Goal: Task Accomplishment & Management: Complete application form

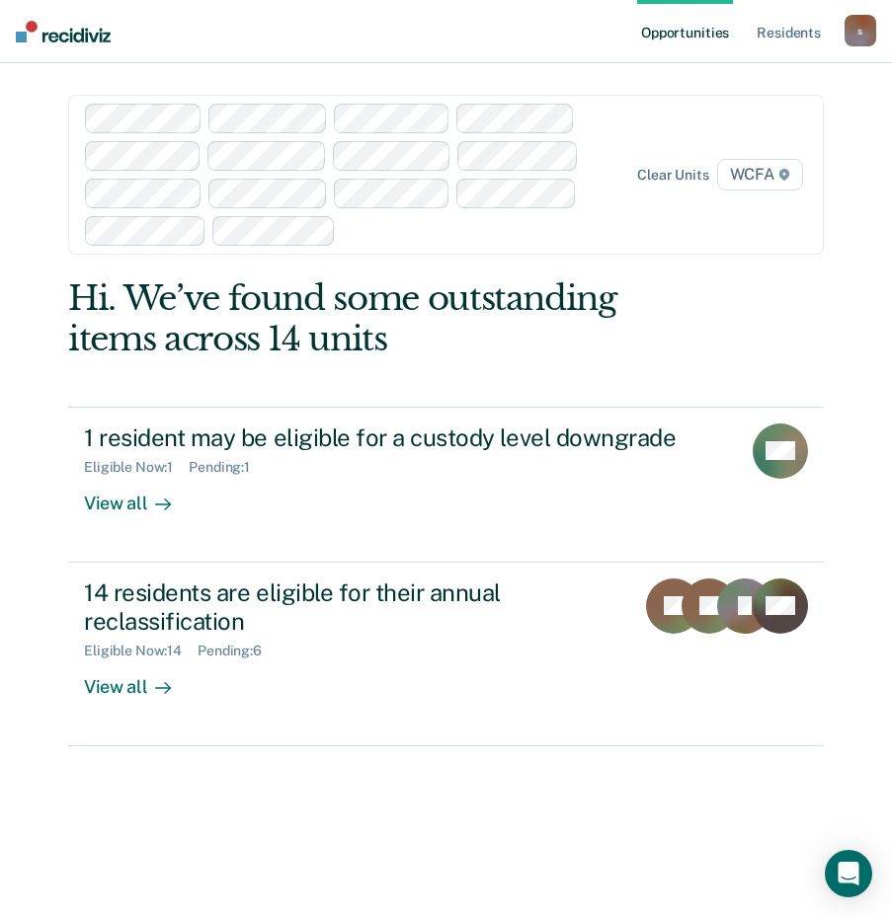
click at [774, 276] on main "Clear units WCFA Hi. We’ve found some outstanding items across 14 units 1 resid…" at bounding box center [445, 466] width 803 height 807
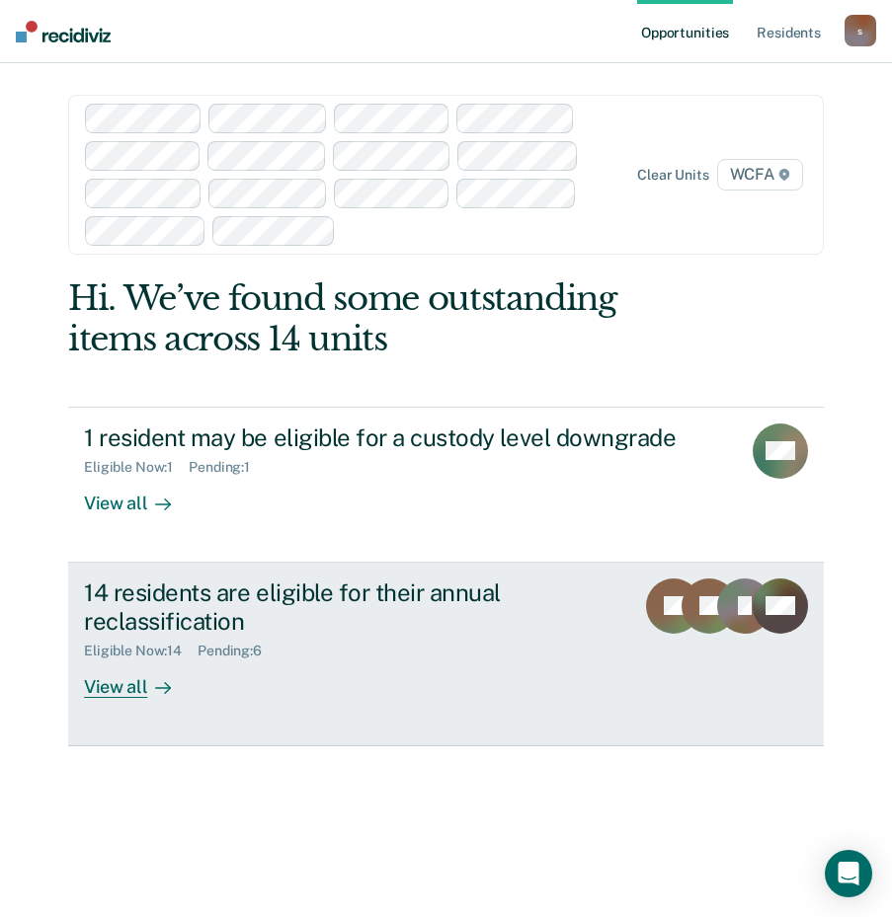
click at [121, 687] on div "View all" at bounding box center [139, 679] width 111 height 39
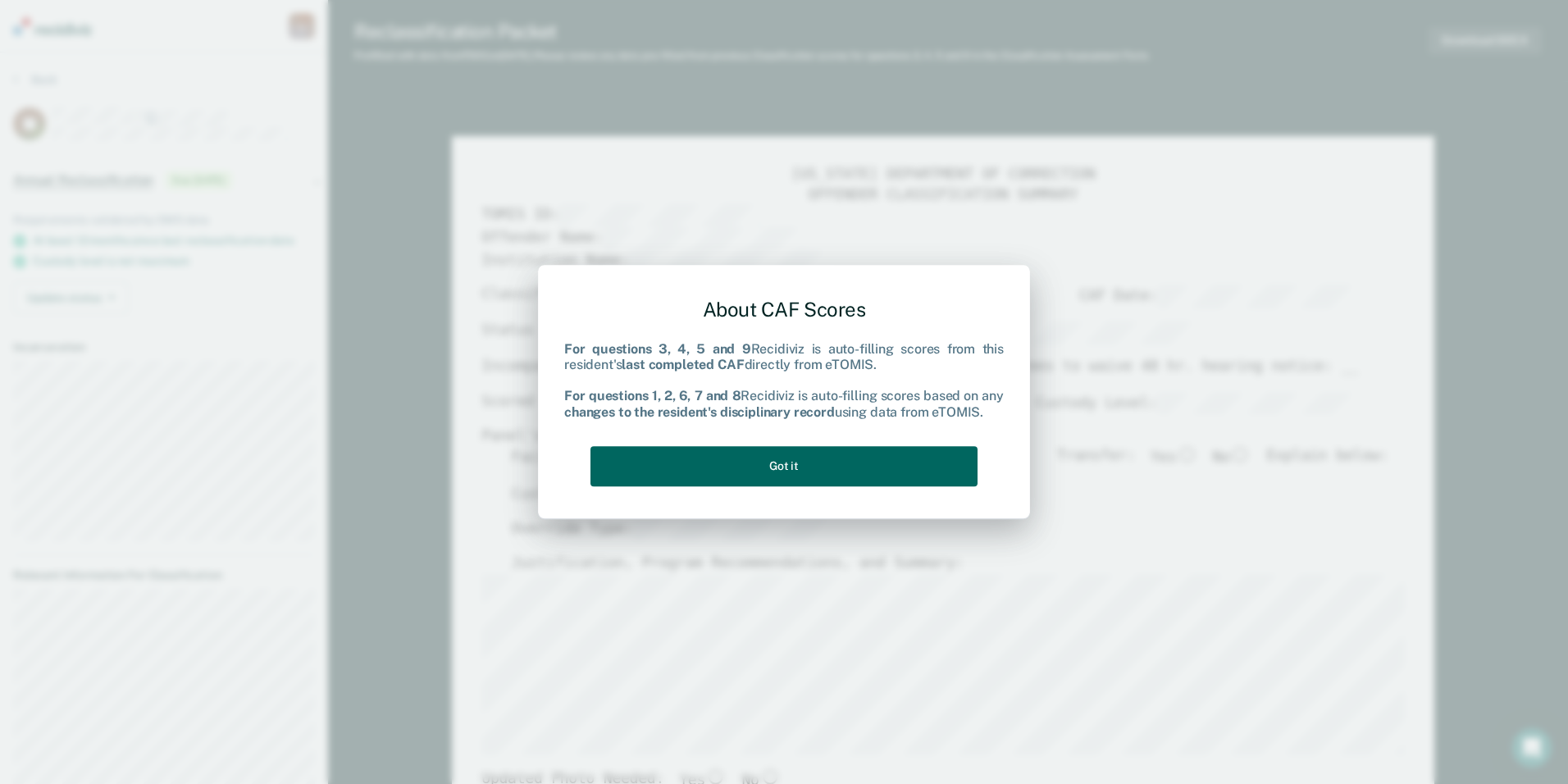
click at [752, 460] on button "Got it" at bounding box center [784, 466] width 387 height 40
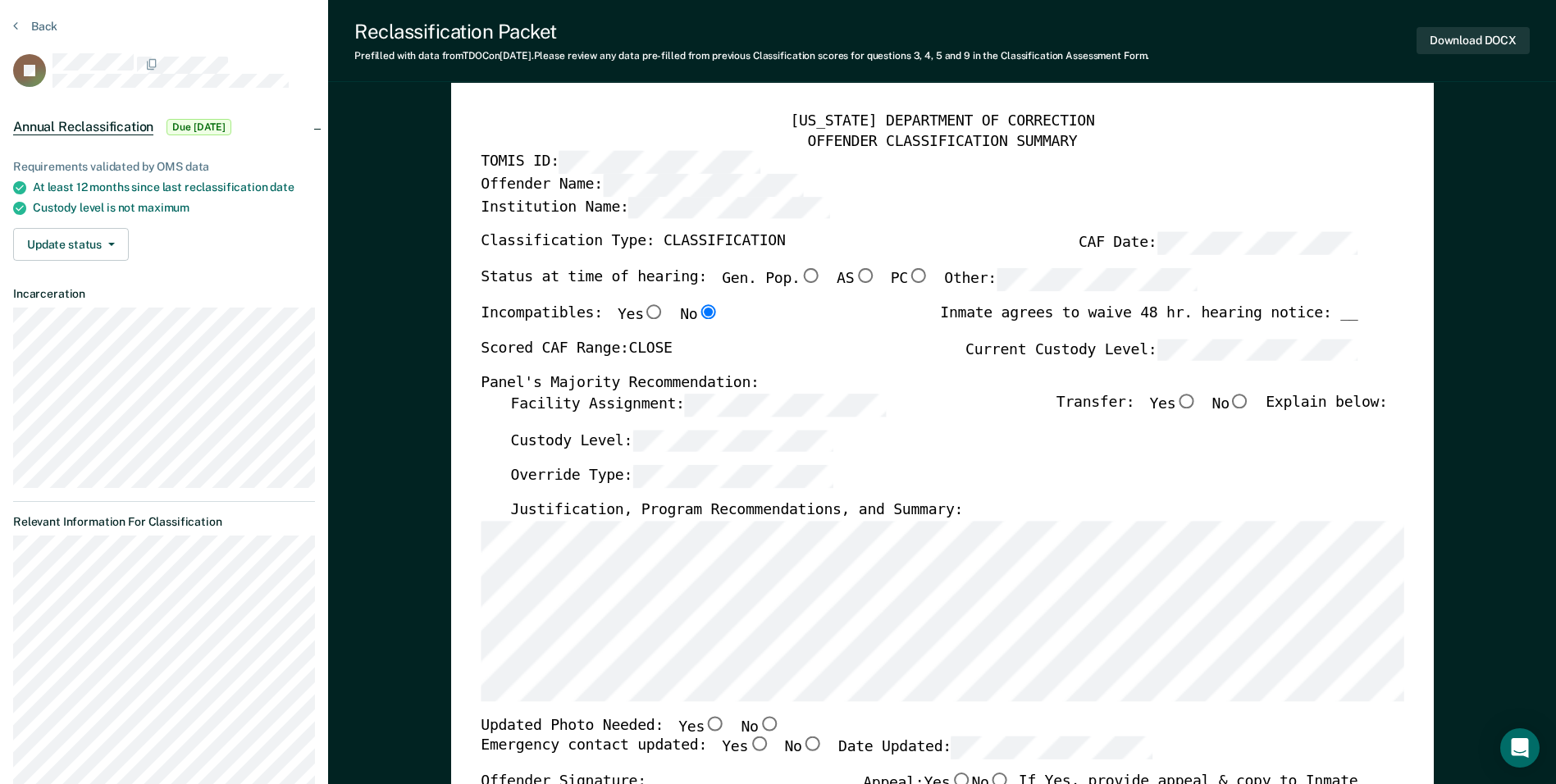
scroll to position [82, 0]
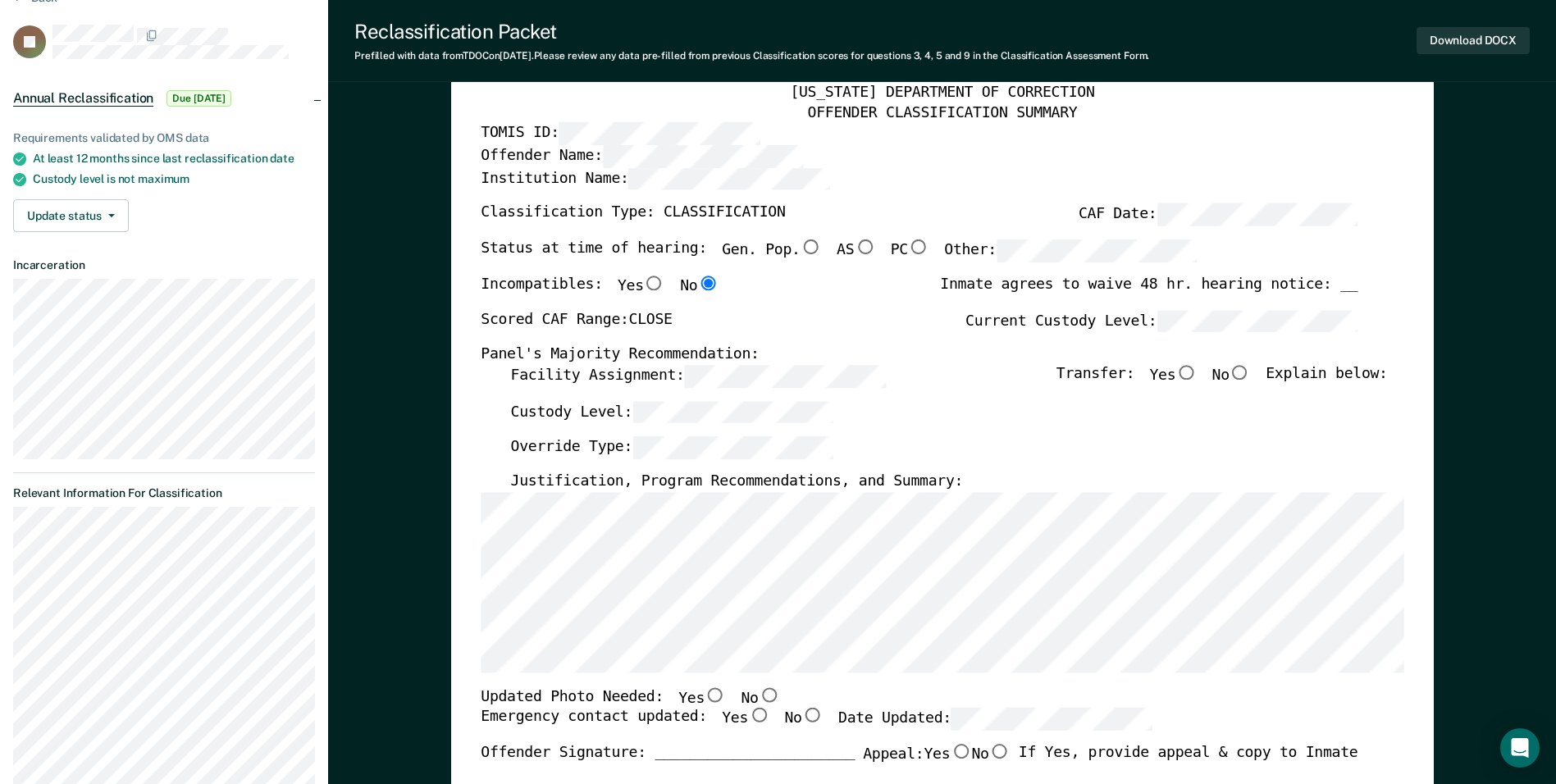
type textarea "x"
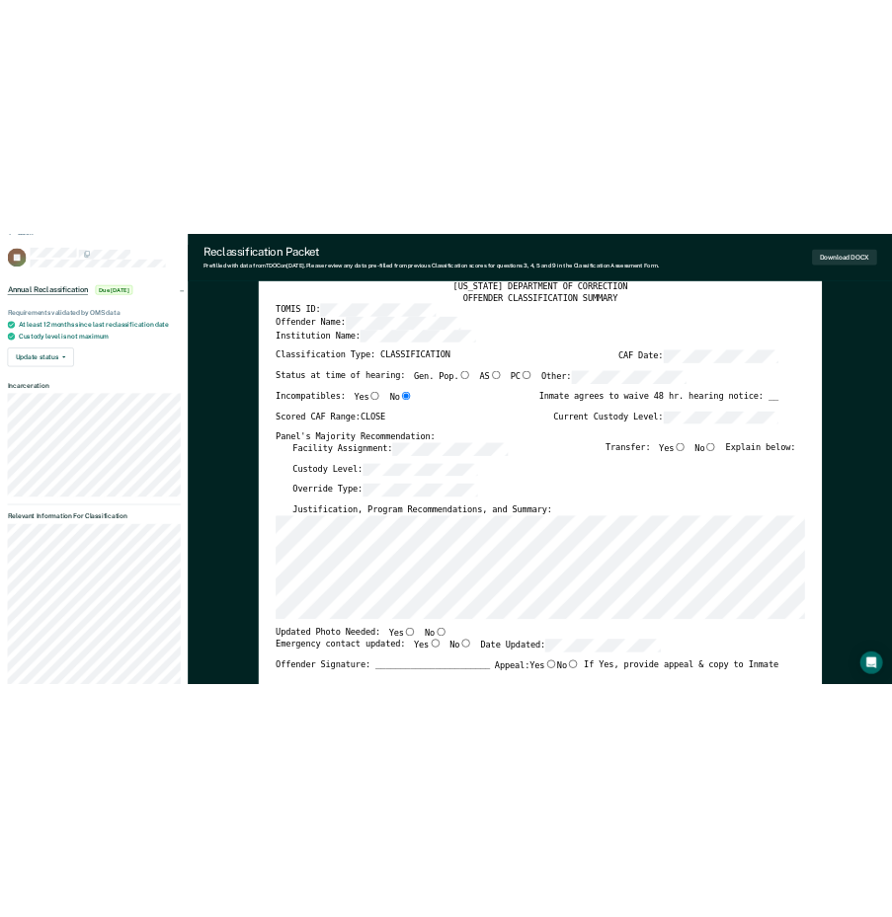
scroll to position [0, 0]
